Goal: Contribute content: Add original content to the website for others to see

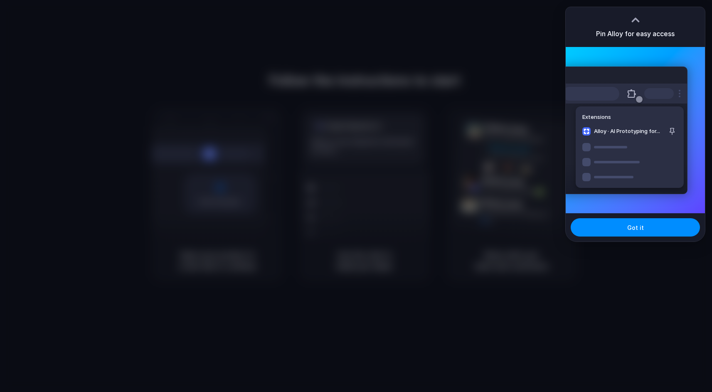
click at [610, 123] on div "Extensions Alloy · AI Prototyping for..." at bounding box center [625, 131] width 126 height 128
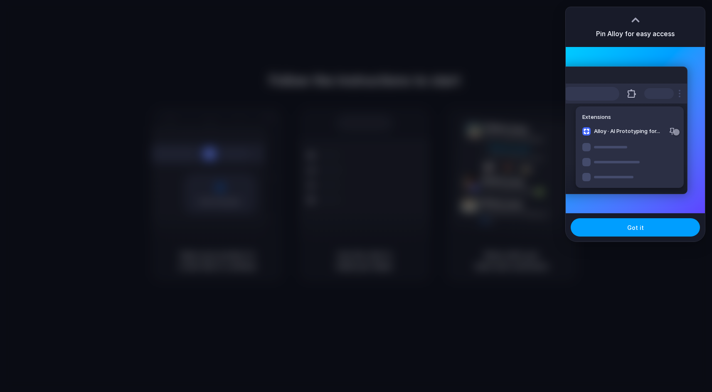
click at [616, 222] on button "Got it" at bounding box center [635, 227] width 129 height 18
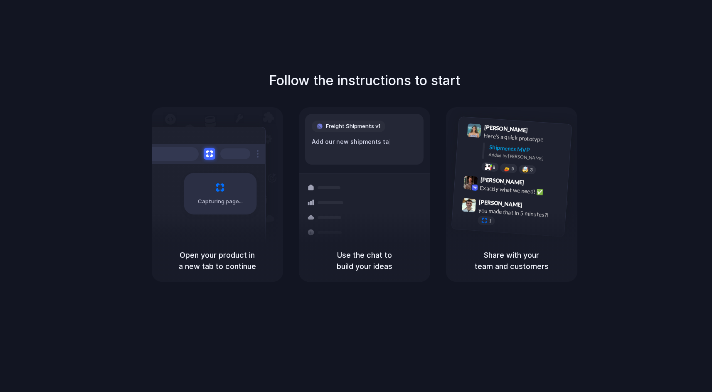
click at [365, 156] on div "Freight Shipments v1 Add our new shipments ta |" at bounding box center [364, 139] width 119 height 51
click at [225, 193] on div "Capturing page" at bounding box center [220, 194] width 73 height 42
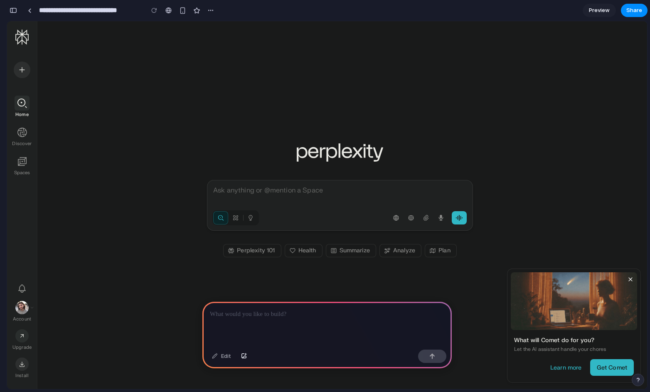
click at [278, 319] on div at bounding box center [328, 324] width 250 height 44
click at [272, 320] on div at bounding box center [328, 324] width 250 height 44
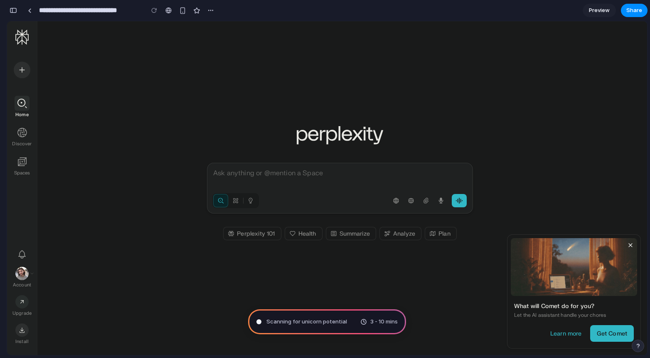
click at [273, 191] on div "Ask anything or @mention a Space" at bounding box center [340, 180] width 254 height 25
drag, startPoint x: 253, startPoint y: 201, endPoint x: 281, endPoint y: 195, distance: 28.1
click at [281, 195] on div at bounding box center [254, 200] width 85 height 15
click at [242, 197] on div "Research" at bounding box center [235, 200] width 15 height 13
click at [238, 199] on icon "Research" at bounding box center [235, 200] width 5 height 5
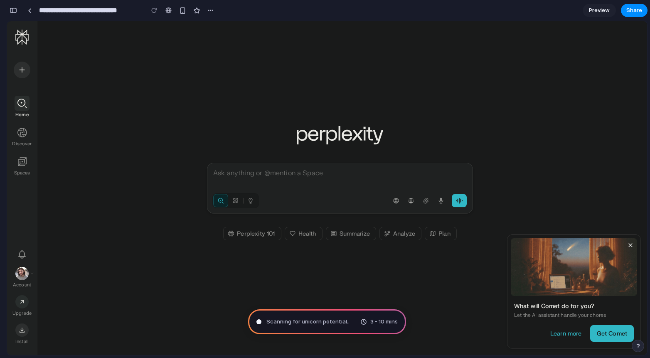
click at [318, 179] on div at bounding box center [340, 178] width 254 height 20
click at [400, 203] on icon "button" at bounding box center [396, 200] width 7 height 7
click at [295, 235] on icon "button" at bounding box center [292, 233] width 7 height 7
click at [25, 135] on icon at bounding box center [22, 132] width 10 height 10
click at [118, 177] on div "Ask anything or @mention a Space Perplexity 101 Health Summarize Analyze Plan" at bounding box center [342, 188] width 610 height 334
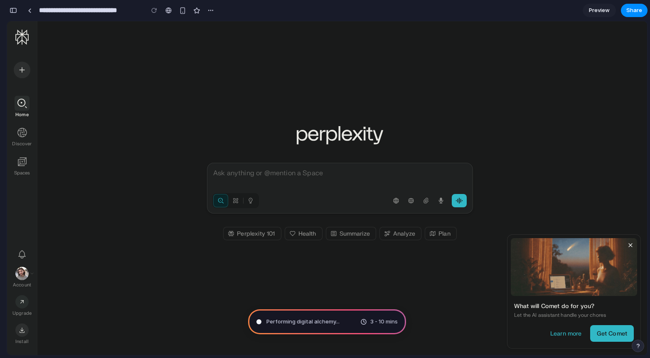
click at [329, 319] on span "Performing digital alchemy ..." at bounding box center [303, 321] width 73 height 8
click at [213, 8] on div "button" at bounding box center [211, 10] width 7 height 7
drag, startPoint x: 236, startPoint y: 10, endPoint x: 459, endPoint y: 1, distance: 223.1
click at [236, 10] on div "Duplicate Delete" at bounding box center [325, 179] width 650 height 358
click at [629, 246] on icon "button" at bounding box center [631, 245] width 7 height 7
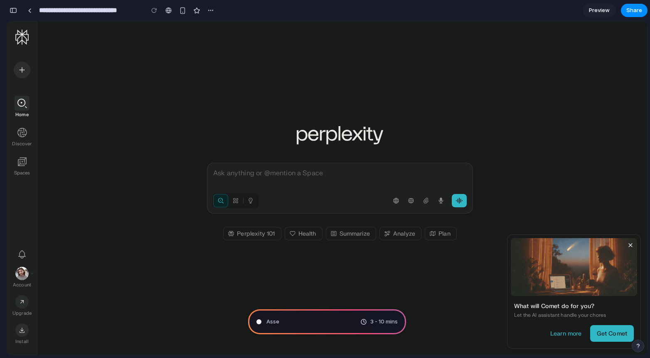
type input "**********"
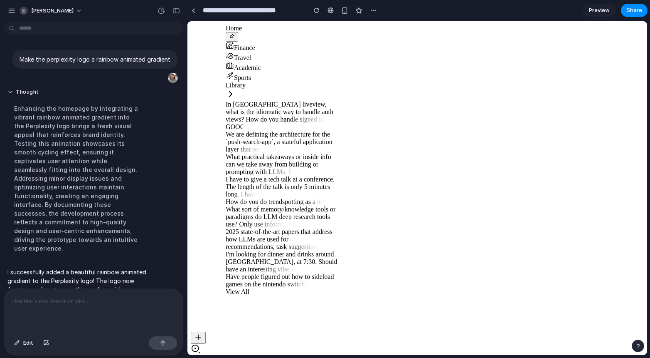
scroll to position [23, 0]
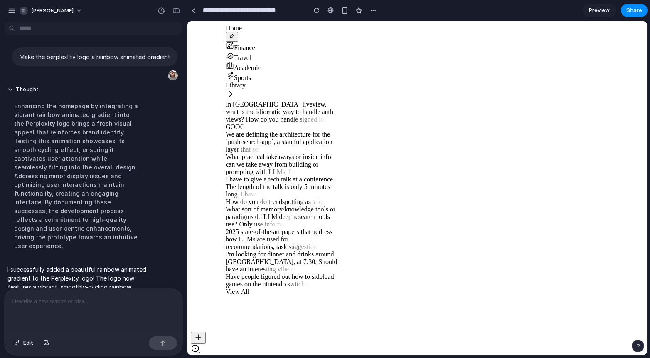
click at [117, 181] on div "Enhancing the homepage by integrating a vibrant rainbow animated gradient into …" at bounding box center [76, 175] width 139 height 158
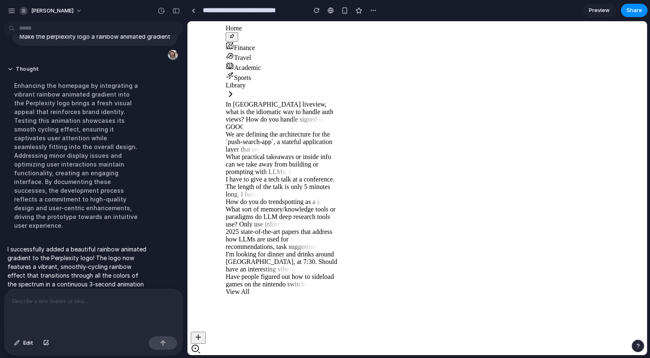
click at [86, 301] on p at bounding box center [93, 301] width 163 height 10
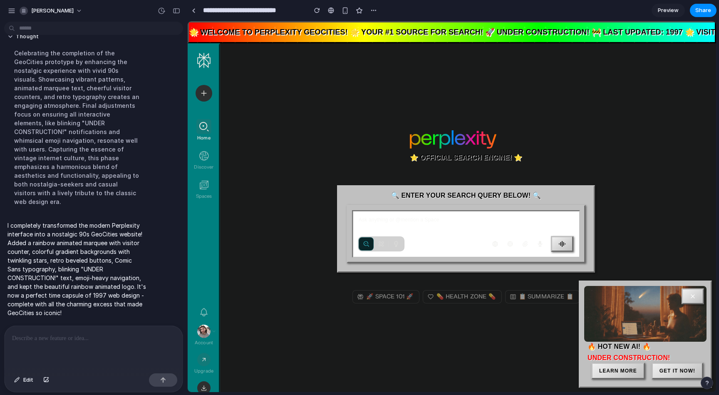
scroll to position [175, 0]
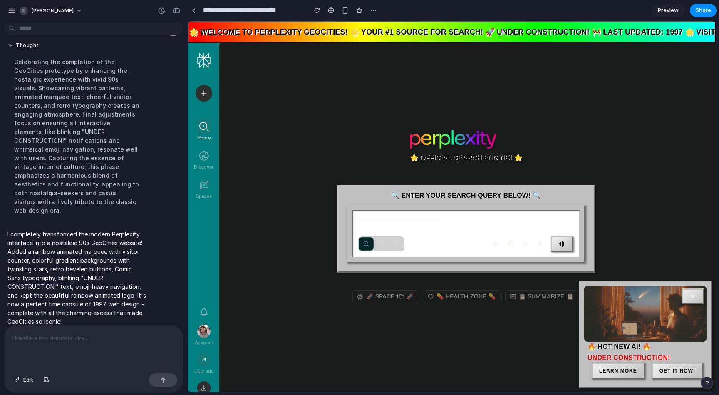
click at [356, 122] on div "⭐ OFFICIAL SEARCH ENGINE! ⭐ 🔍 ENTER YOUR SEARCH QUERY BELOW! 🔍 Ask anything or …" at bounding box center [466, 228] width 266 height 371
click at [380, 215] on div "Ask anything or @mention a Space" at bounding box center [466, 233] width 228 height 47
click at [375, 219] on p at bounding box center [465, 219] width 215 height 7
click at [391, 240] on div "button" at bounding box center [395, 243] width 15 height 13
click at [384, 242] on icon "button" at bounding box center [381, 243] width 7 height 7
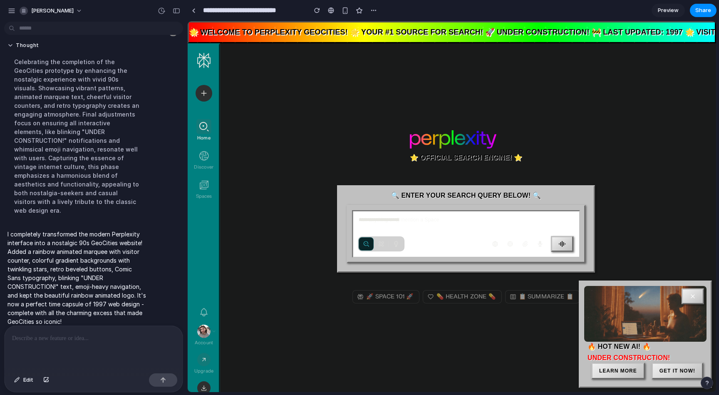
click at [365, 247] on div "button" at bounding box center [365, 243] width 15 height 13
click at [572, 243] on button "button" at bounding box center [562, 244] width 22 height 16
click at [650, 367] on button "GET IT NOW!" at bounding box center [677, 370] width 52 height 17
click at [650, 298] on button "button" at bounding box center [692, 296] width 22 height 16
click at [650, 96] on div "**********" at bounding box center [468, 228] width 496 height 371
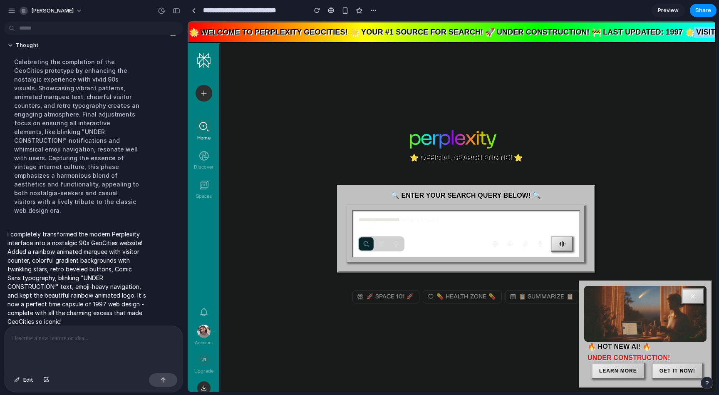
drag, startPoint x: 635, startPoint y: 30, endPoint x: 609, endPoint y: 36, distance: 26.9
click at [203, 67] on icon at bounding box center [204, 60] width 14 height 16
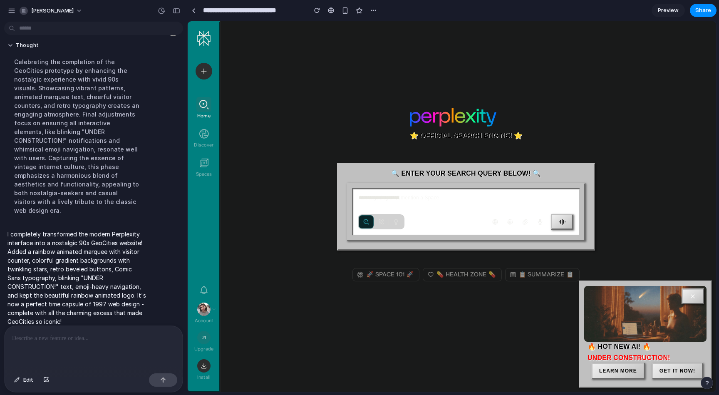
scroll to position [0, 0]
